Goal: Task Accomplishment & Management: Manage account settings

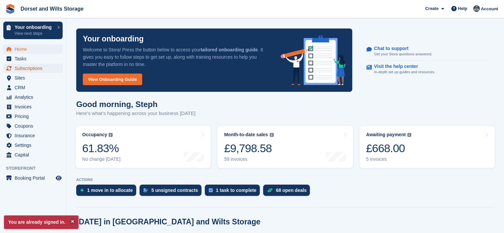
click at [35, 70] on span "Subscriptions" at bounding box center [35, 68] width 40 height 9
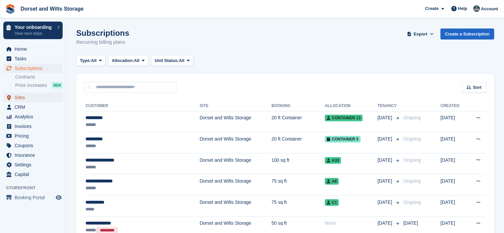
click at [21, 98] on span "Sites" at bounding box center [35, 97] width 40 height 9
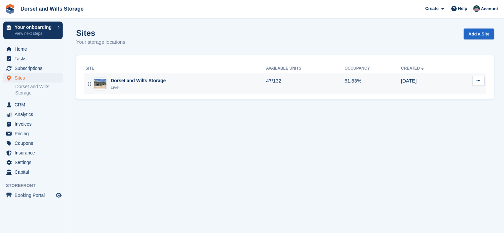
click at [102, 84] on img at bounding box center [100, 84] width 13 height 10
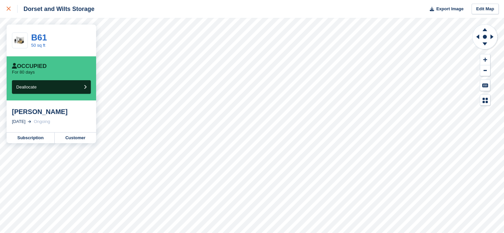
click at [7, 9] on icon at bounding box center [9, 9] width 4 height 4
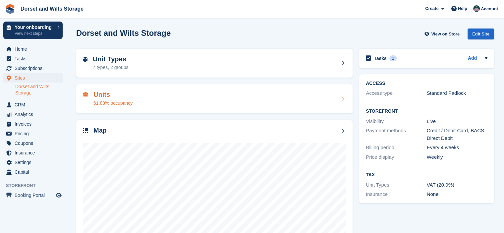
drag, startPoint x: 100, startPoint y: 94, endPoint x: 102, endPoint y: 99, distance: 5.0
click at [100, 94] on h2 "Units" at bounding box center [112, 95] width 39 height 8
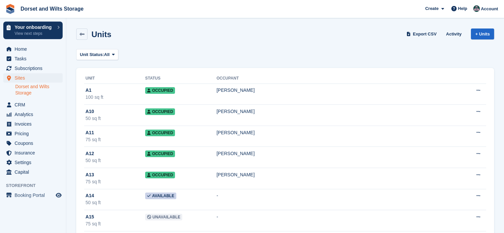
click at [28, 90] on link "Dorset and Wilts Storage" at bounding box center [38, 89] width 47 height 13
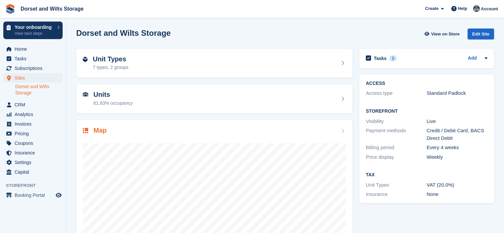
click at [103, 131] on h2 "Map" at bounding box center [99, 130] width 13 height 8
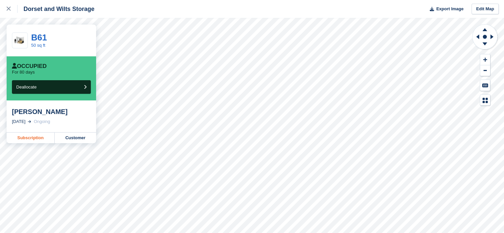
click at [40, 138] on link "Subscription" at bounding box center [31, 137] width 48 height 11
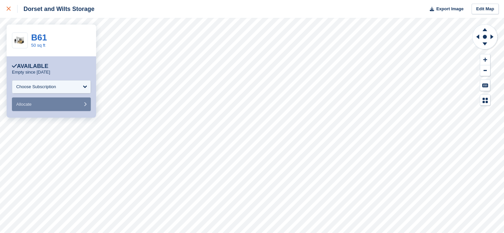
click at [10, 9] on icon at bounding box center [9, 9] width 4 height 4
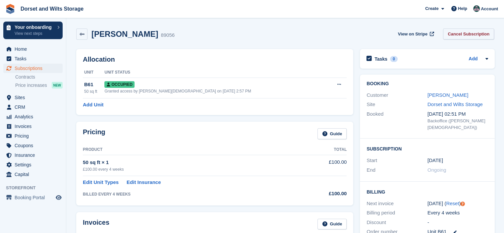
click at [459, 35] on link "Cancel Subscription" at bounding box center [468, 33] width 51 height 11
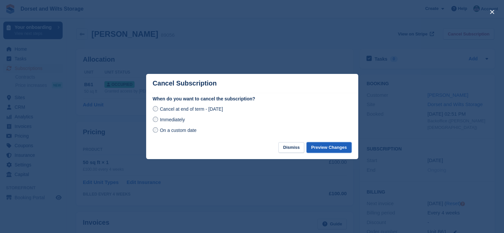
click at [333, 147] on button "Preview Changes" at bounding box center [328, 147] width 45 height 11
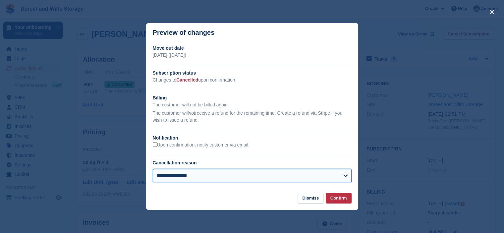
click at [347, 175] on select "**********" at bounding box center [252, 175] width 199 height 13
select select "**********"
click at [153, 169] on select "**********" at bounding box center [252, 175] width 199 height 13
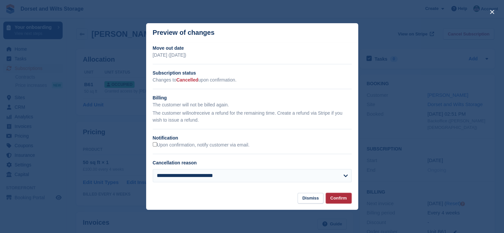
click at [338, 197] on button "Confirm" at bounding box center [338, 198] width 26 height 11
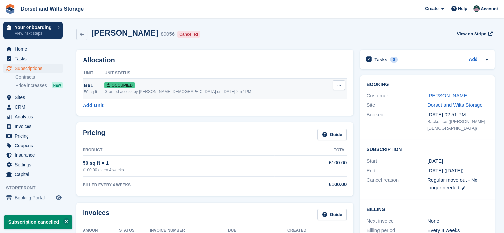
click at [134, 83] on span "Occupied" at bounding box center [119, 85] width 30 height 7
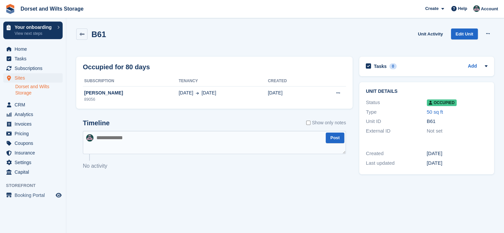
click at [24, 90] on link "Dorset and Wilts Storage" at bounding box center [38, 89] width 47 height 13
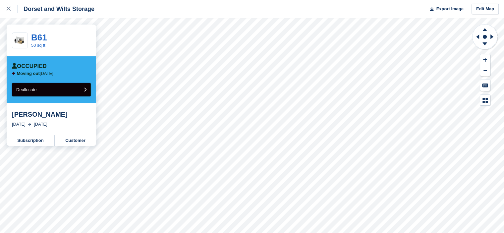
click at [49, 91] on button "Deallocate" at bounding box center [51, 90] width 79 height 14
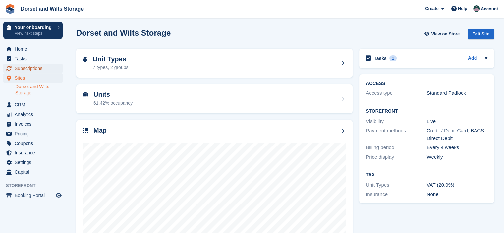
click at [29, 69] on span "Subscriptions" at bounding box center [35, 68] width 40 height 9
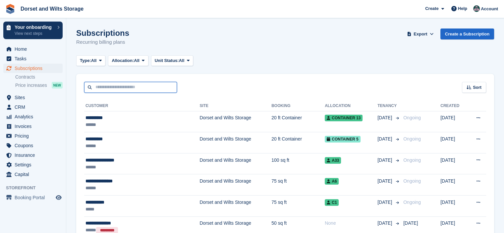
click at [117, 88] on input "text" at bounding box center [130, 87] width 93 height 11
type input "****"
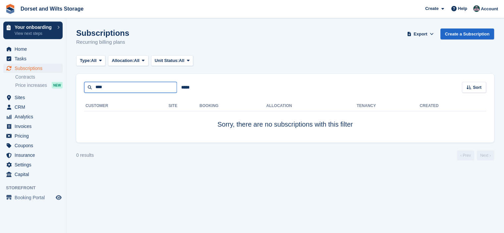
click at [115, 85] on input "****" at bounding box center [130, 87] width 93 height 11
type input "***"
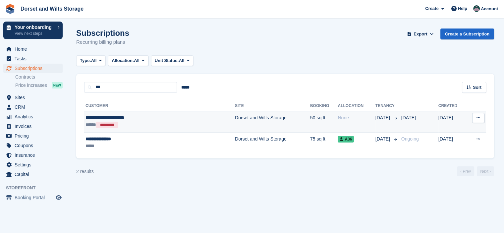
click at [128, 118] on div "**********" at bounding box center [136, 117] width 102 height 7
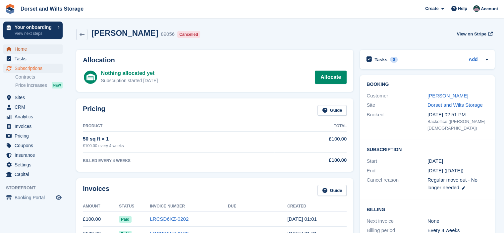
click at [26, 50] on span "Home" at bounding box center [35, 48] width 40 height 9
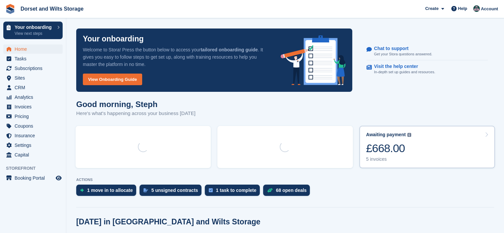
click at [381, 148] on div "£668.00" at bounding box center [388, 148] width 45 height 14
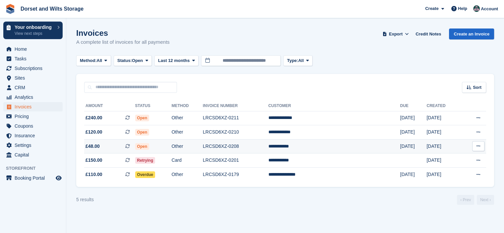
click at [94, 145] on span "£48.00" at bounding box center [92, 146] width 14 height 7
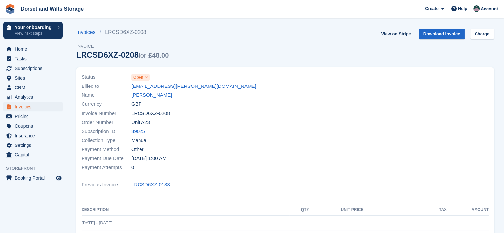
click at [147, 76] on icon at bounding box center [147, 77] width 4 height 4
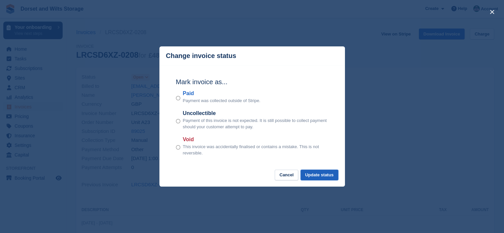
click at [322, 174] on button "Update status" at bounding box center [319, 175] width 38 height 11
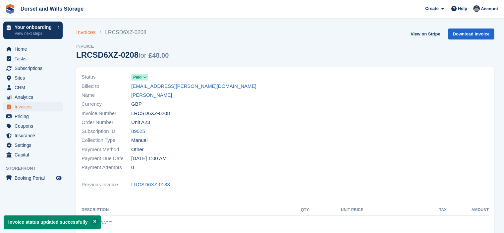
click at [87, 31] on link "Invoices" at bounding box center [88, 32] width 24 height 8
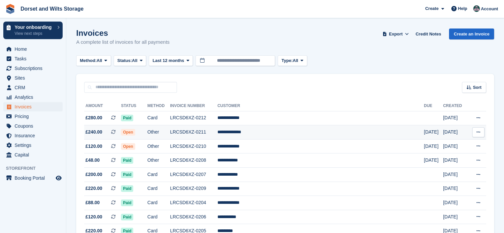
click at [93, 130] on span "£240.00" at bounding box center [93, 131] width 17 height 7
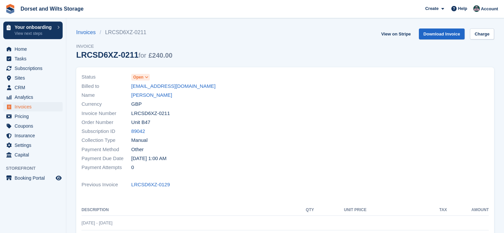
click at [145, 78] on icon at bounding box center [147, 77] width 4 height 4
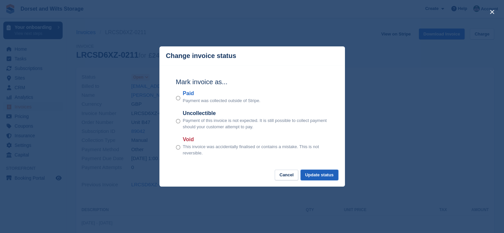
click at [324, 175] on button "Update status" at bounding box center [319, 175] width 38 height 11
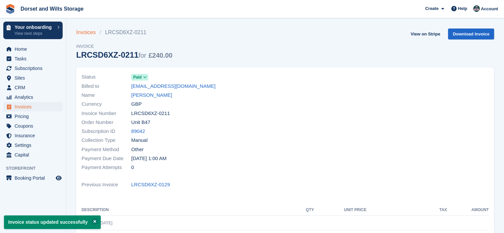
click at [89, 34] on link "Invoices" at bounding box center [88, 32] width 24 height 8
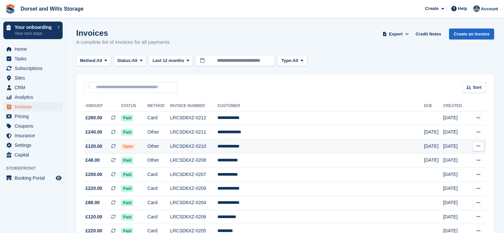
click at [97, 145] on span "£120.00" at bounding box center [93, 146] width 17 height 7
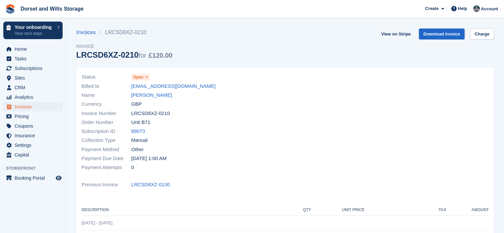
click at [140, 75] on span "Open" at bounding box center [138, 77] width 10 height 6
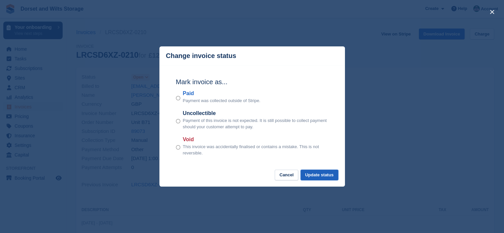
click at [325, 177] on button "Update status" at bounding box center [319, 175] width 38 height 11
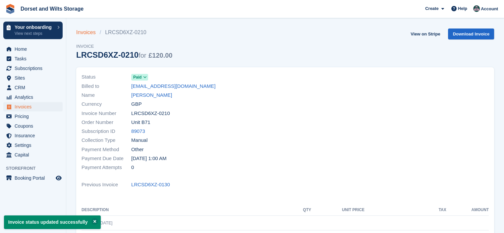
click at [88, 32] on link "Invoices" at bounding box center [88, 32] width 24 height 8
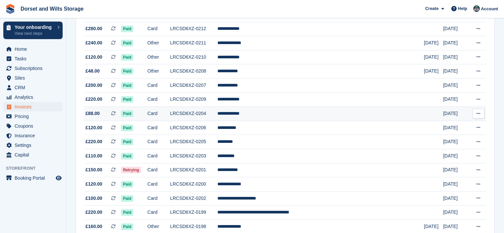
scroll to position [99, 0]
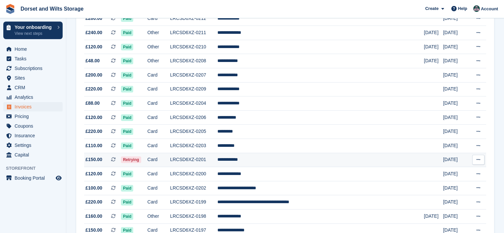
click at [94, 159] on span "£150.00" at bounding box center [93, 159] width 17 height 7
